Goal: Obtain resource: Obtain resource

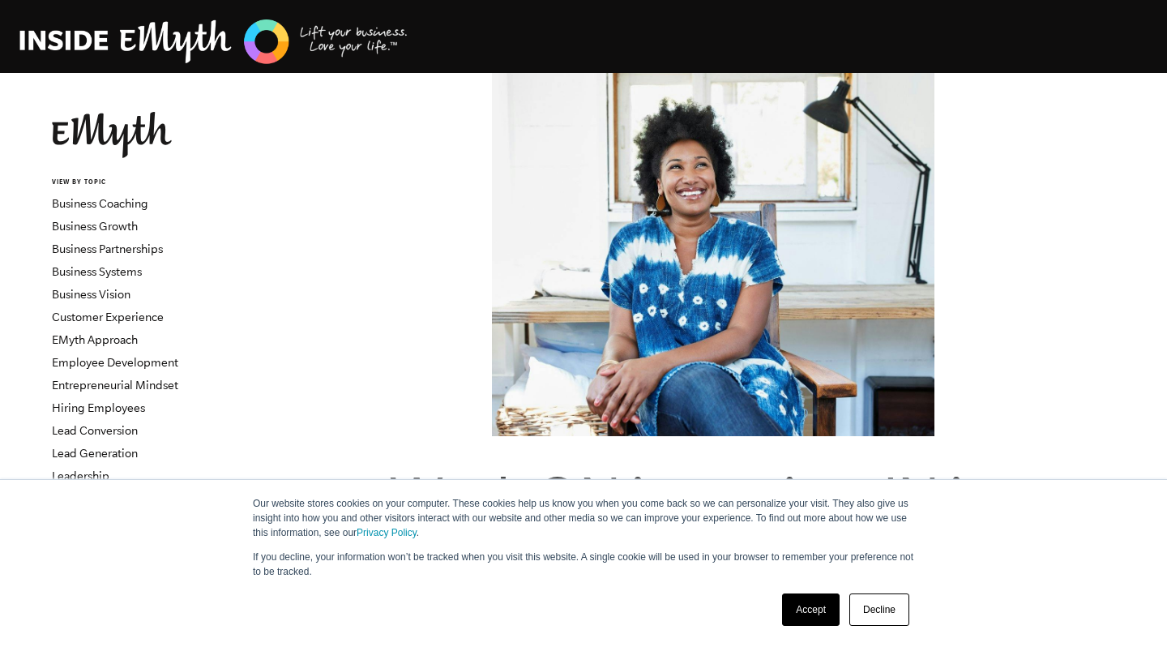
click at [812, 601] on link "Accept" at bounding box center [811, 609] width 58 height 32
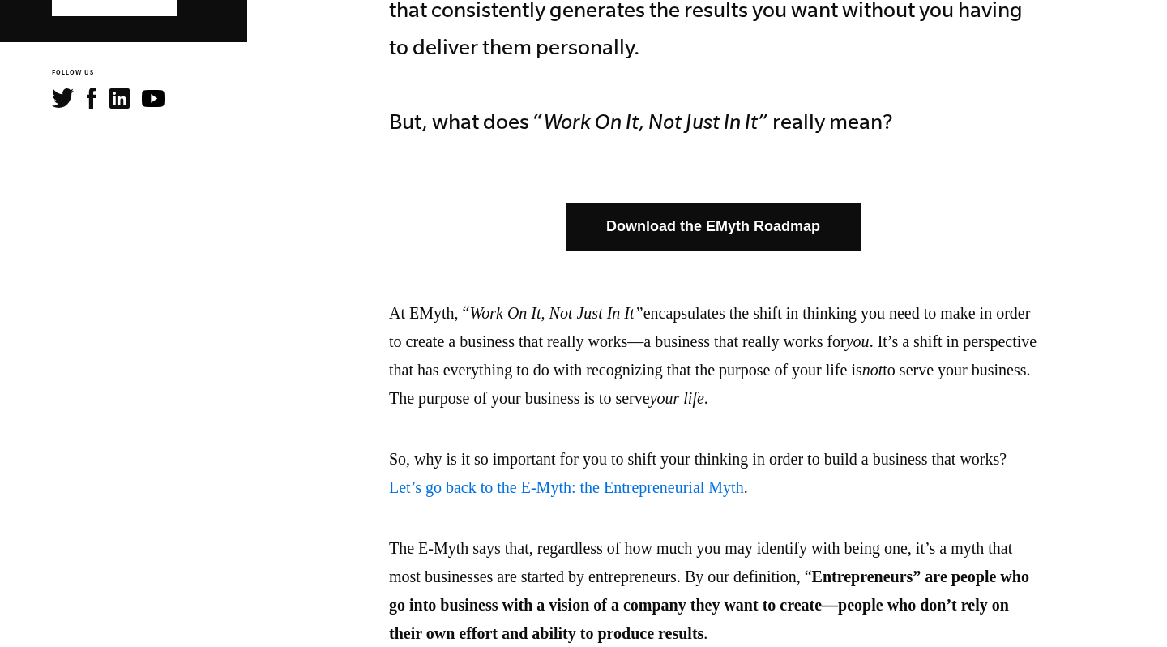
scroll to position [914, 0]
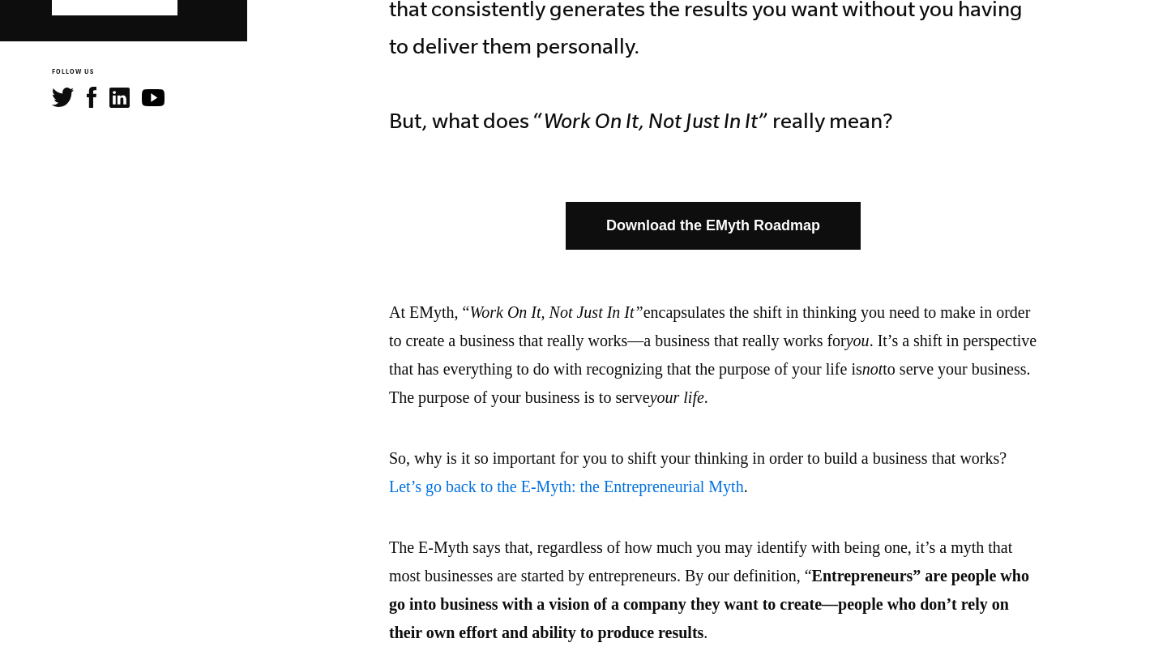
click at [656, 229] on link "Download the EMyth Roadmap" at bounding box center [713, 226] width 295 height 48
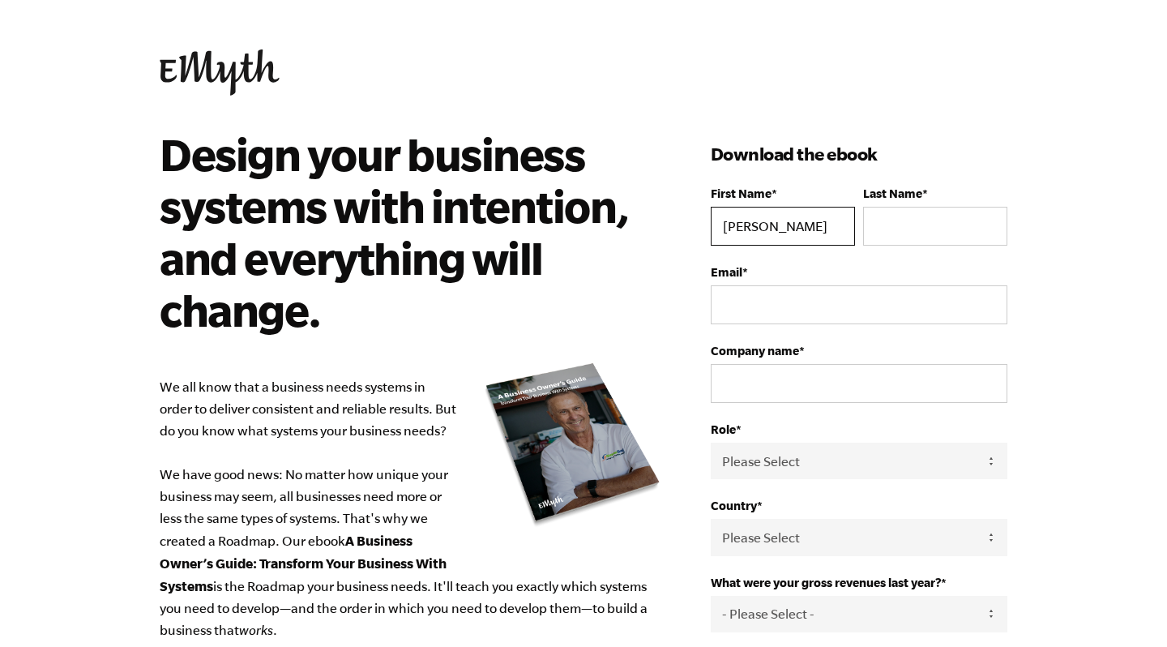
type input "[PERSON_NAME]"
type input "Sears"
type input "connect@soulof.business"
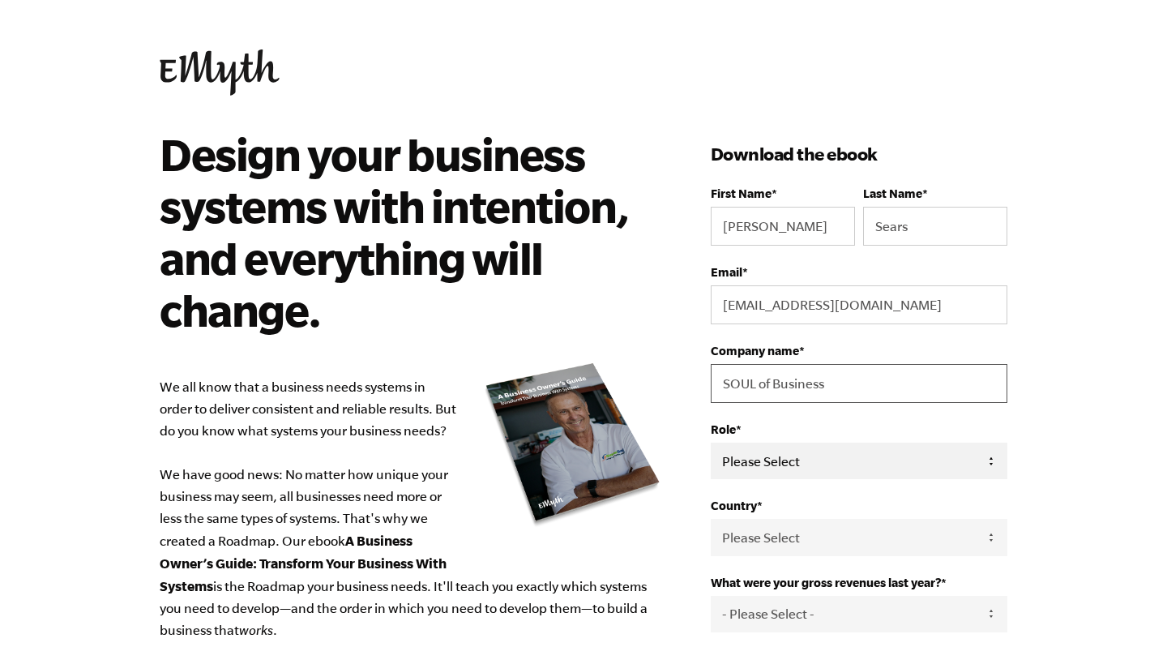
type input "SOUL of Business"
select select "Owner"
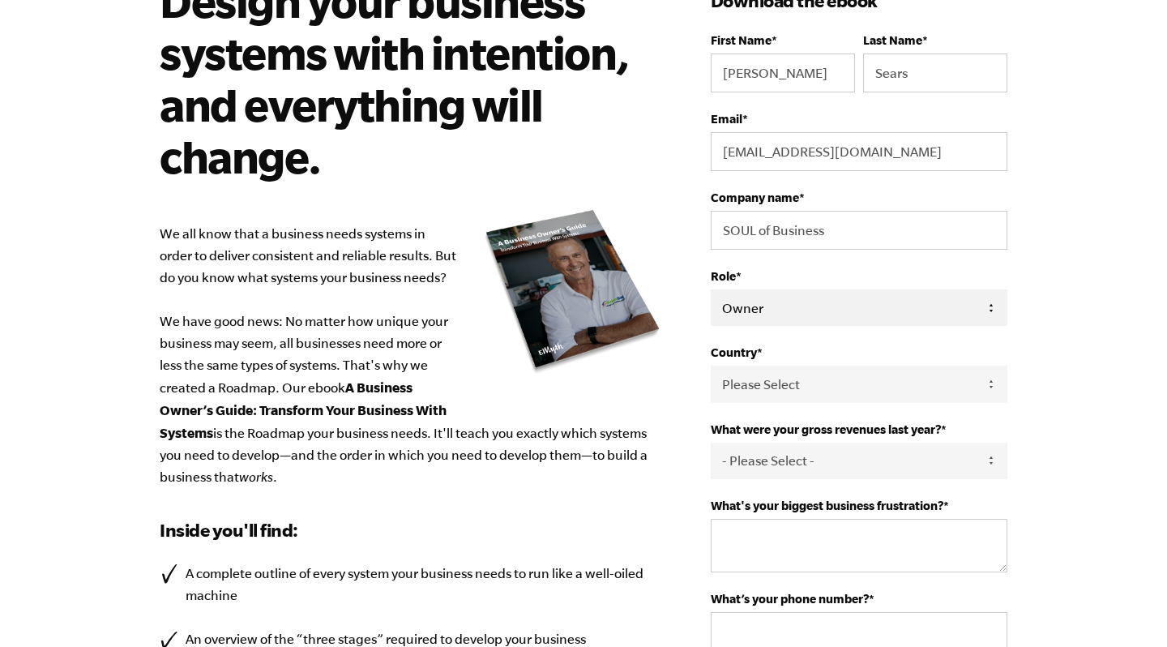
scroll to position [192, 0]
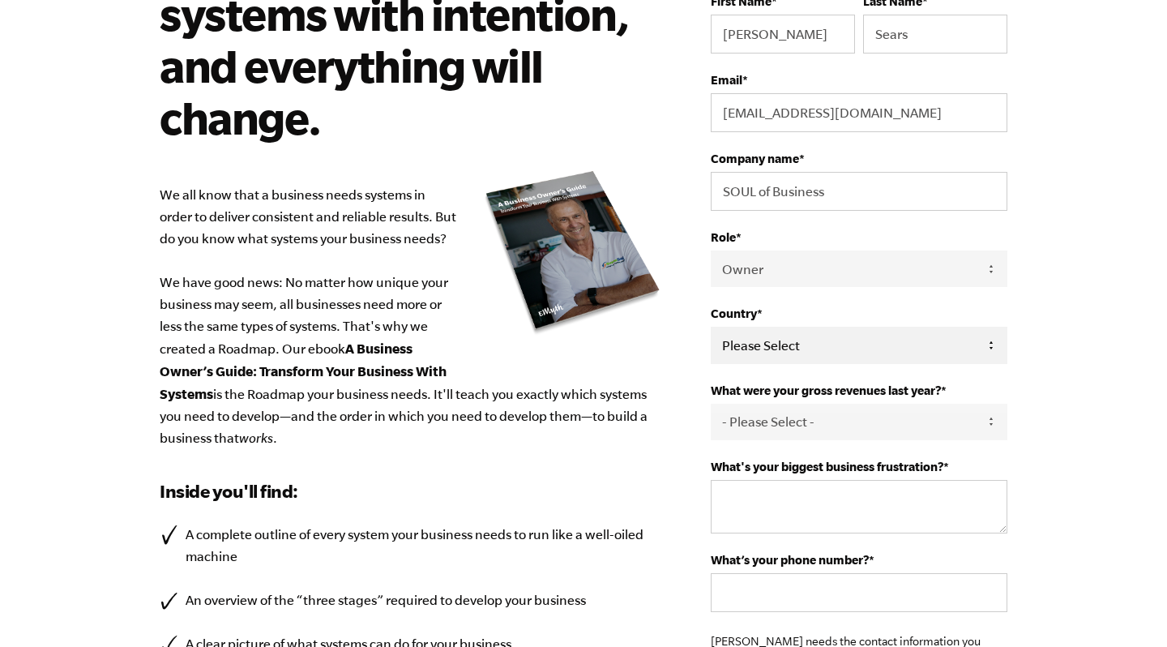
select select "United States"
select select "76-150K"
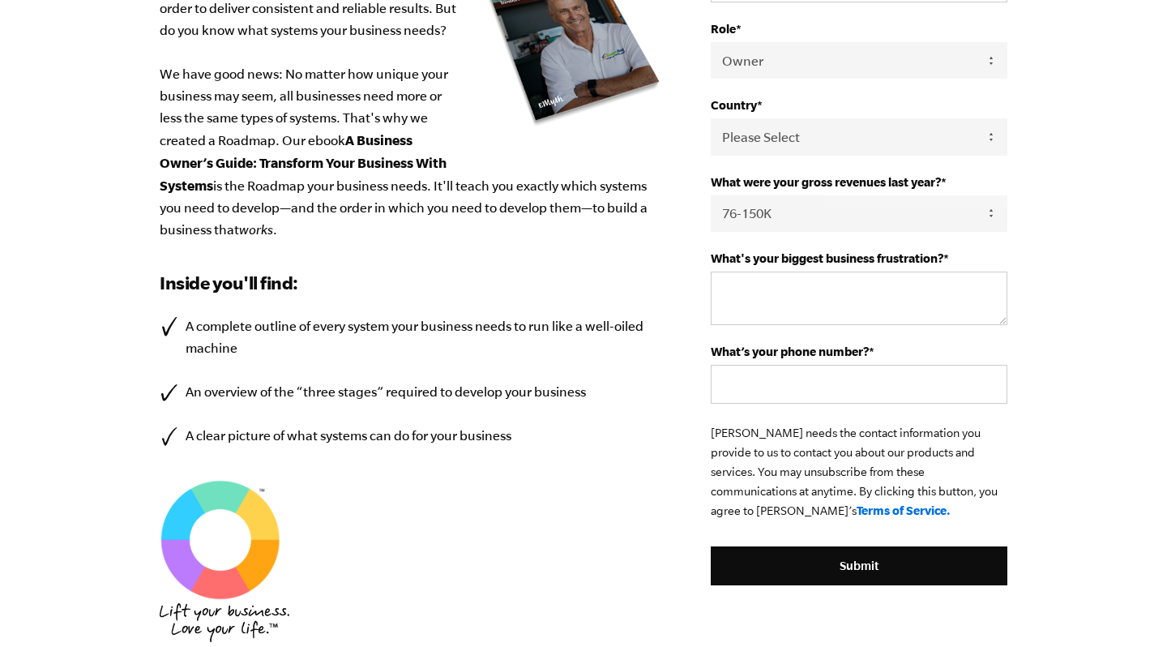
scroll to position [405, 0]
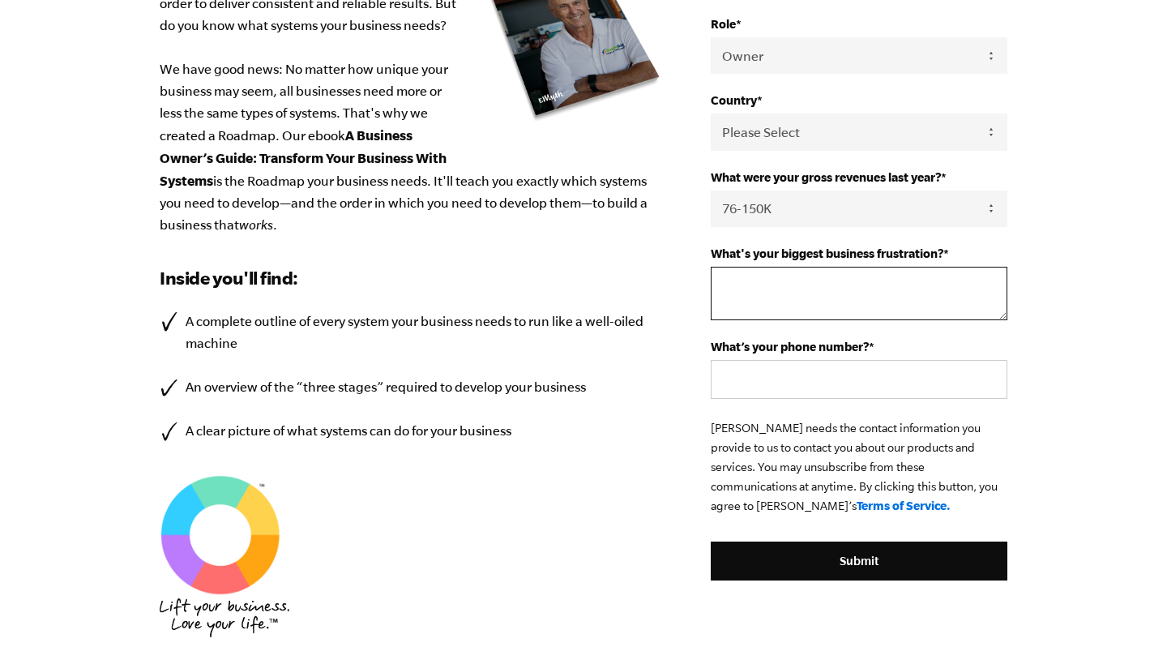
click at [798, 286] on textarea "What's your biggest business frustration? *" at bounding box center [859, 294] width 297 height 54
type textarea "Lead generation and sales"
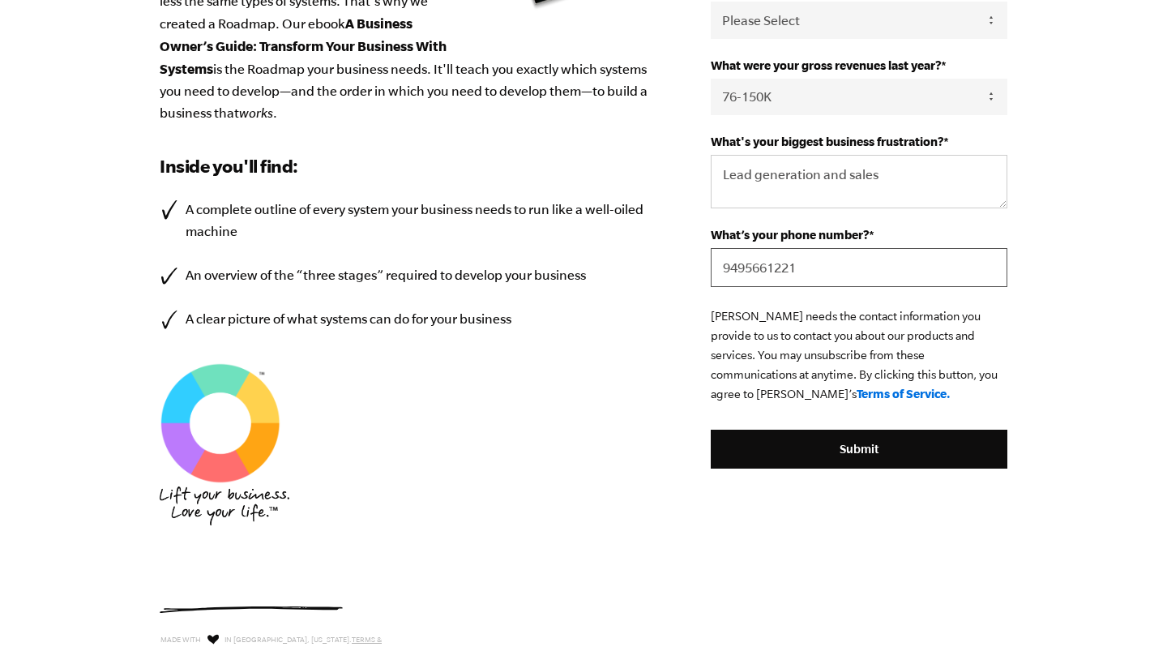
scroll to position [524, 0]
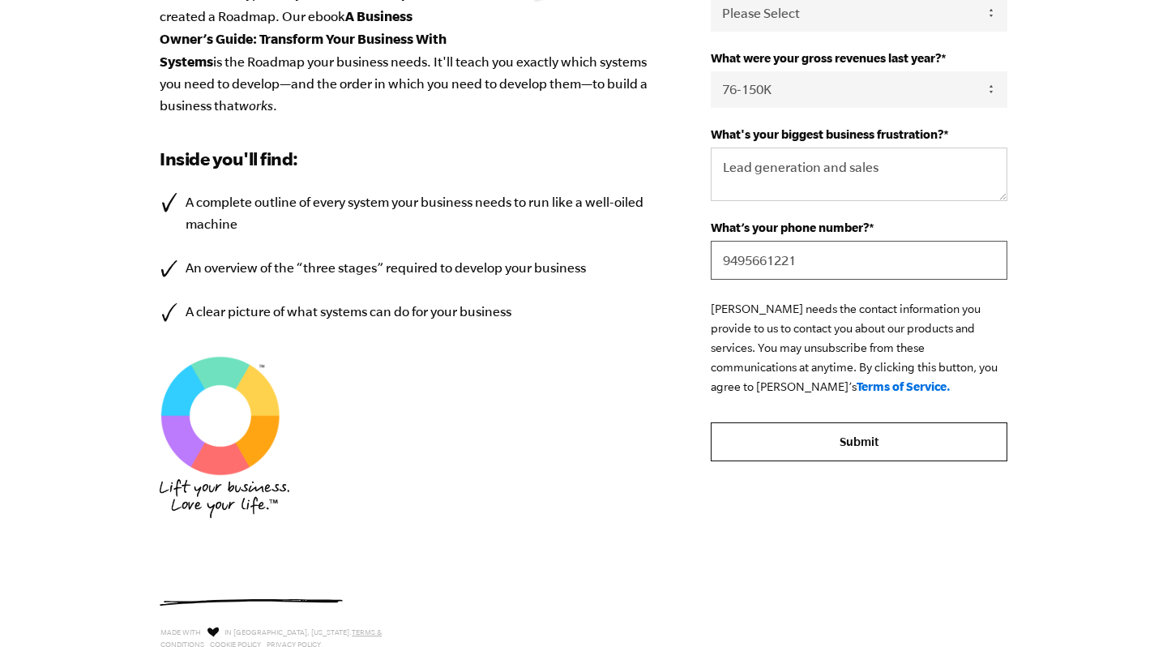
type input "9495661221"
click at [852, 445] on input "Submit" at bounding box center [859, 441] width 297 height 39
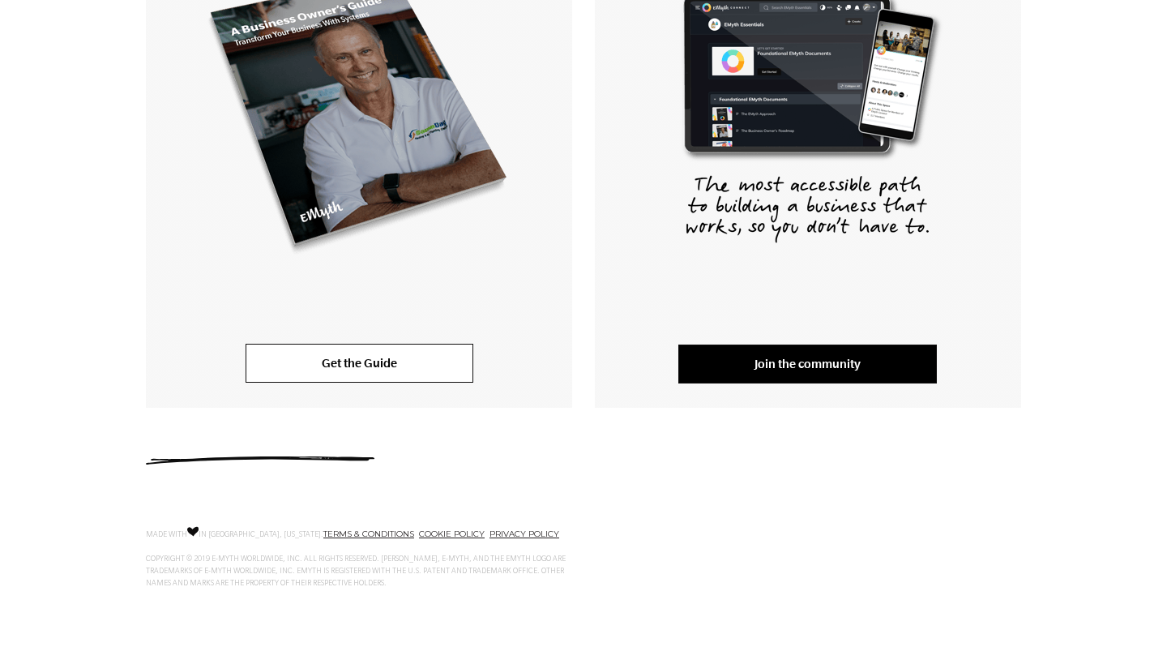
scroll to position [427, 0]
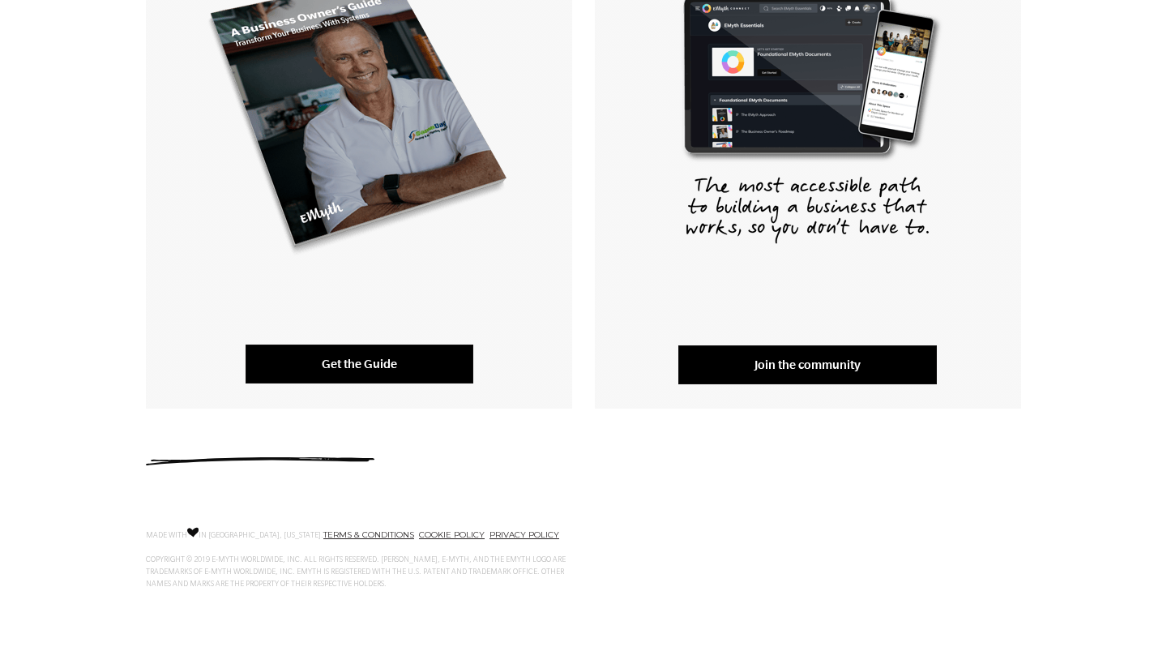
click at [385, 366] on link "Get the Guide" at bounding box center [360, 364] width 228 height 39
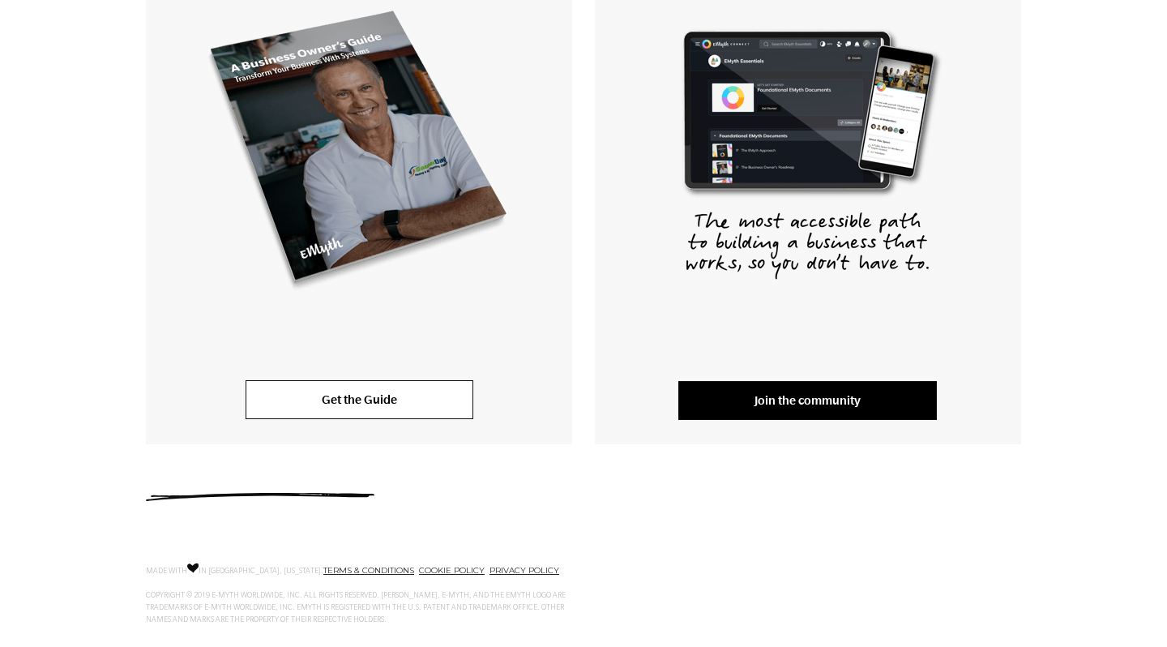
scroll to position [392, 0]
